Goal: Task Accomplishment & Management: Manage account settings

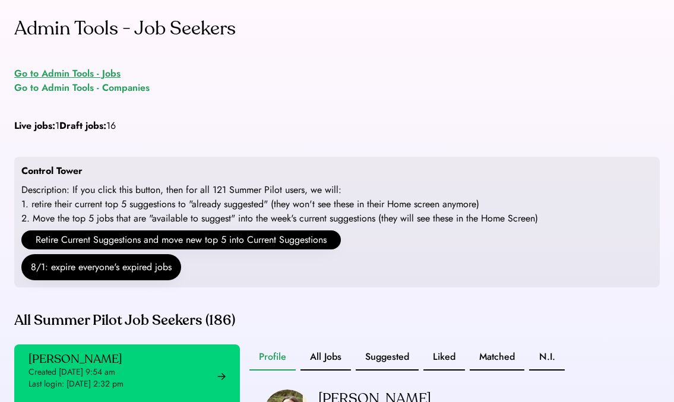
click at [108, 72] on div "Go to Admin Tools - Jobs" at bounding box center [67, 74] width 106 height 14
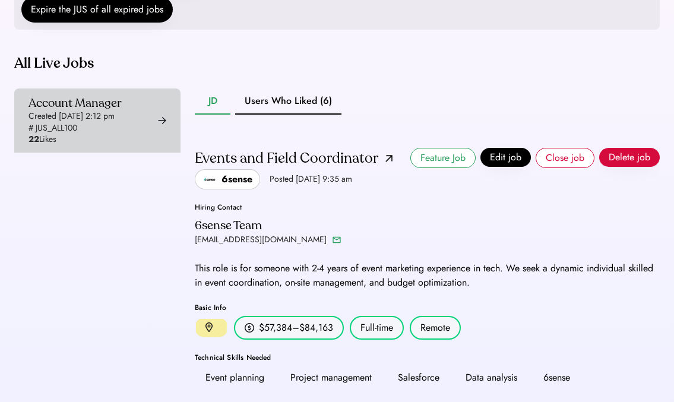
click at [122, 135] on div "Account Manager Created [DATE] 2:12 pm # JUS_ALL100 22 Likes" at bounding box center [75, 121] width 93 height 50
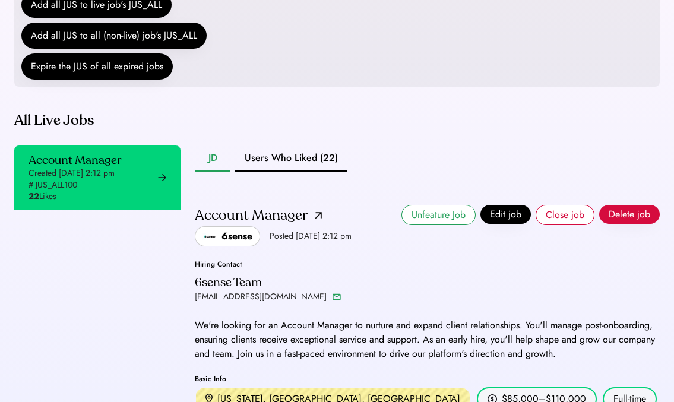
scroll to position [301, 0]
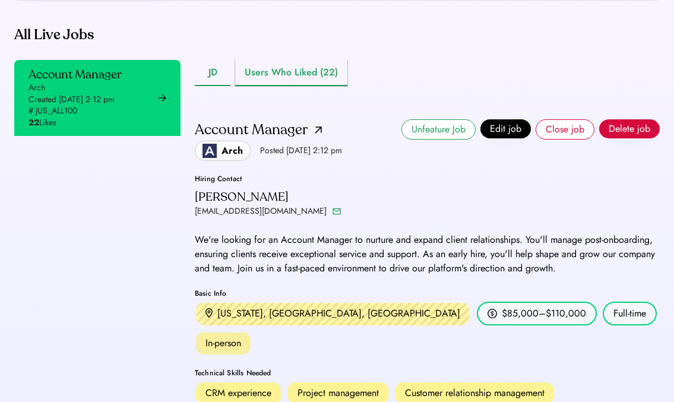
click at [317, 86] on button "Users Who Liked (22)" at bounding box center [291, 73] width 112 height 26
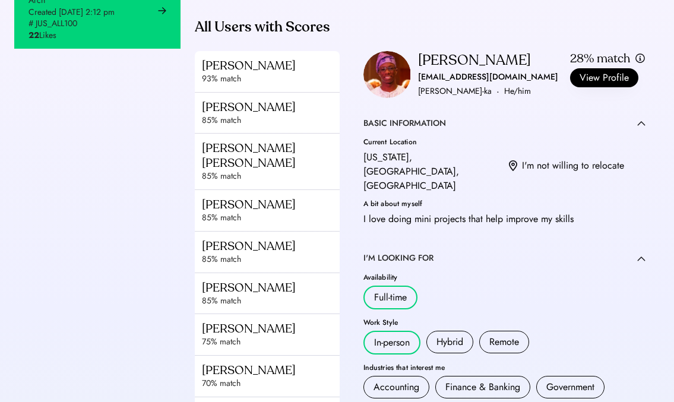
scroll to position [374, 0]
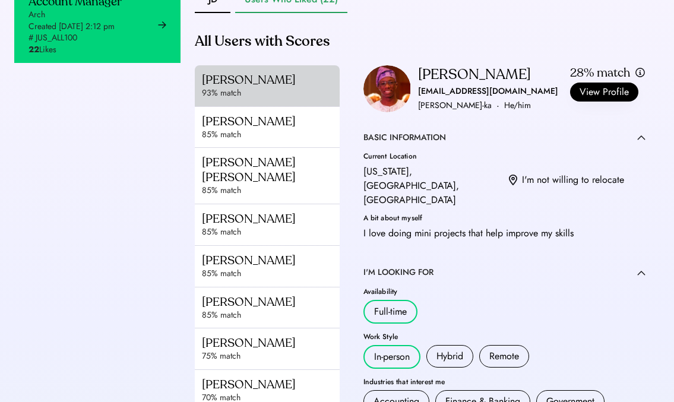
click at [272, 87] on div "[PERSON_NAME]" at bounding box center [274, 79] width 144 height 15
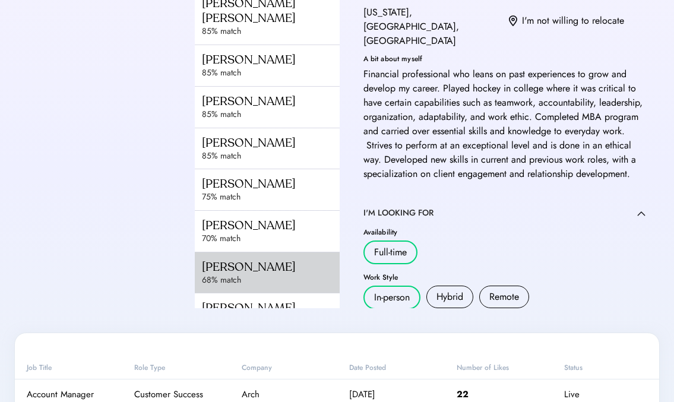
scroll to position [146, 0]
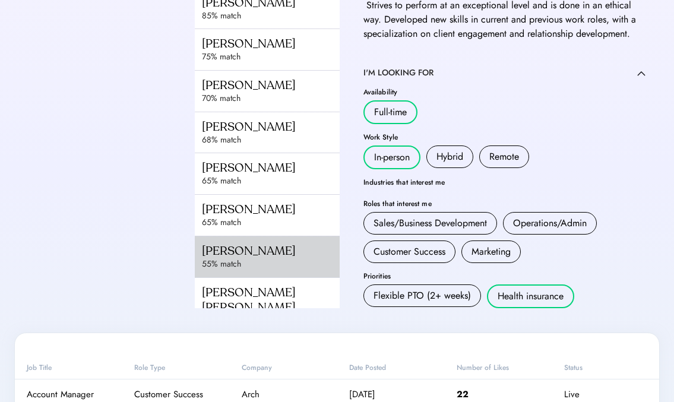
click at [275, 257] on div "[PERSON_NAME]" at bounding box center [274, 251] width 144 height 15
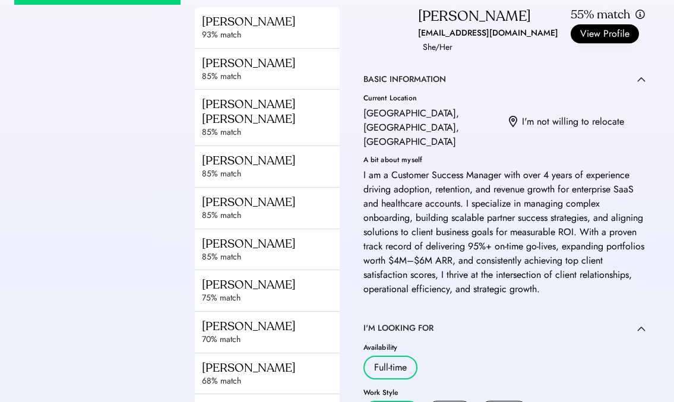
scroll to position [433, 0]
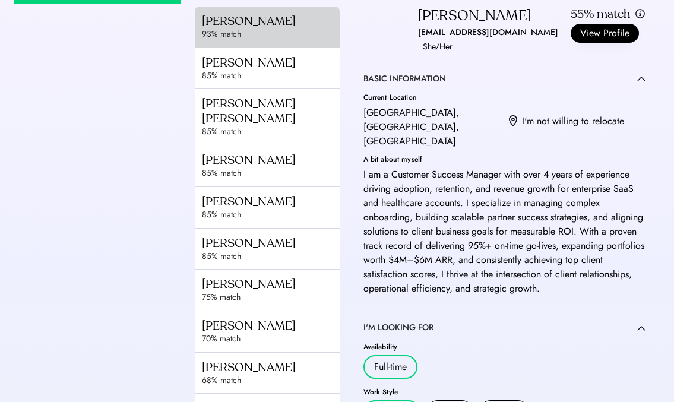
click at [292, 40] on div "93% match" at bounding box center [274, 35] width 144 height 12
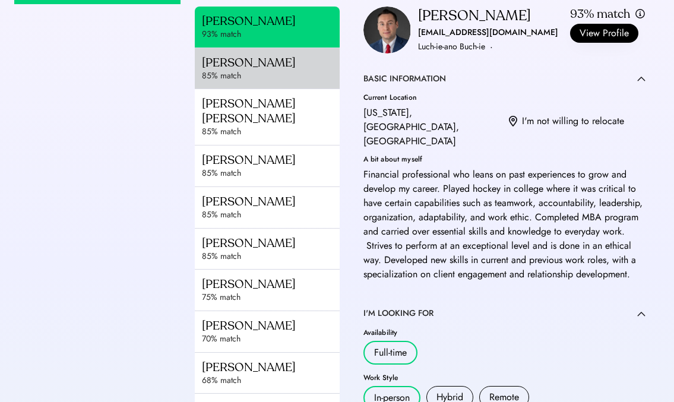
click at [283, 82] on div "85% match" at bounding box center [274, 76] width 144 height 12
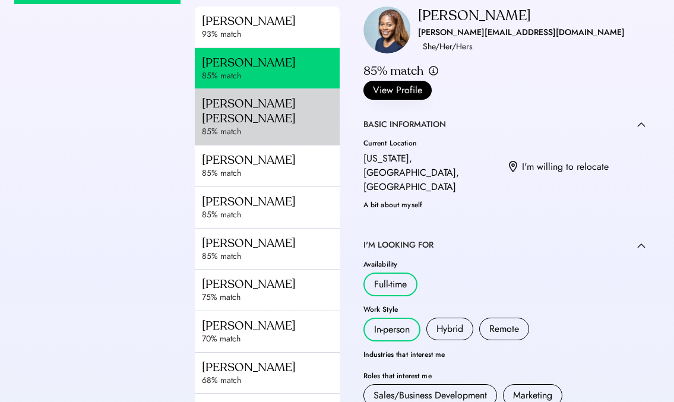
click at [276, 126] on div "[PERSON_NAME] [PERSON_NAME]" at bounding box center [274, 111] width 144 height 30
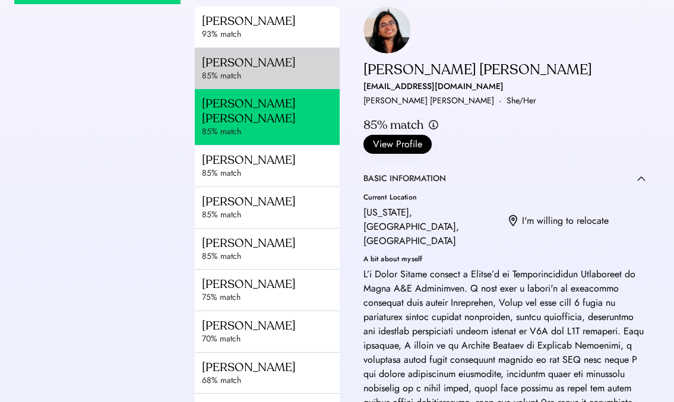
click at [279, 70] on div "[PERSON_NAME]" at bounding box center [274, 62] width 144 height 15
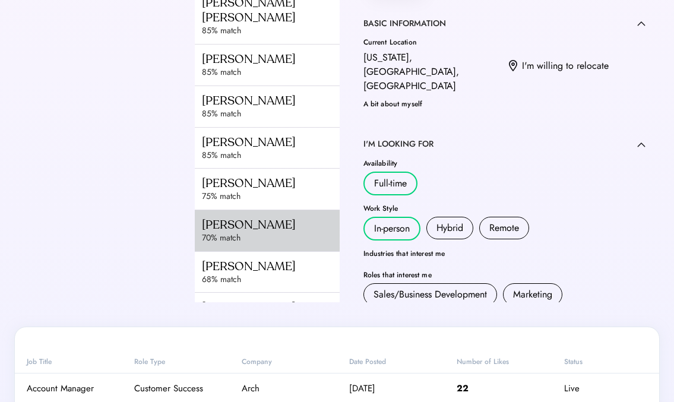
scroll to position [116, 0]
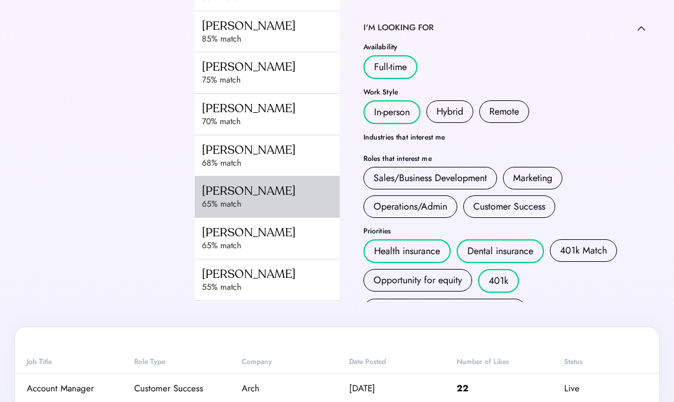
click at [229, 217] on div "[PERSON_NAME] 65% match" at bounding box center [278, 196] width 166 height 41
